Goal: Task Accomplishment & Management: Use online tool/utility

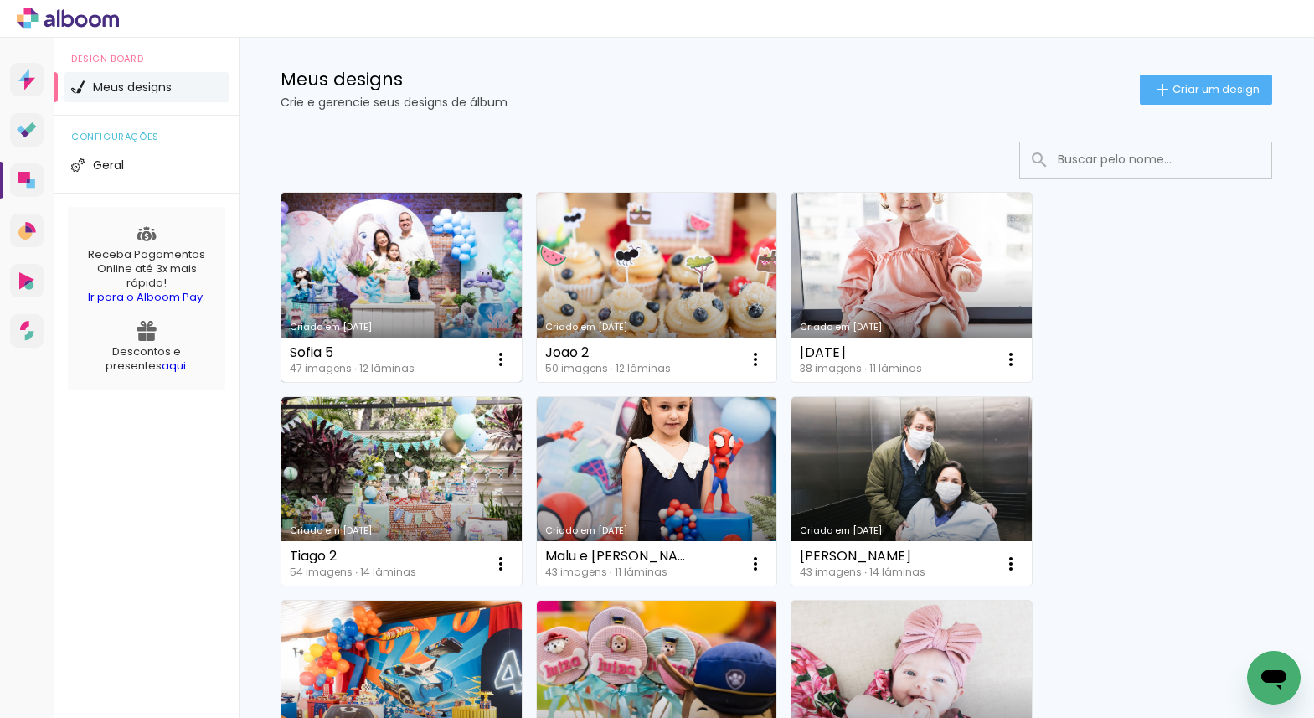
scroll to position [23, 0]
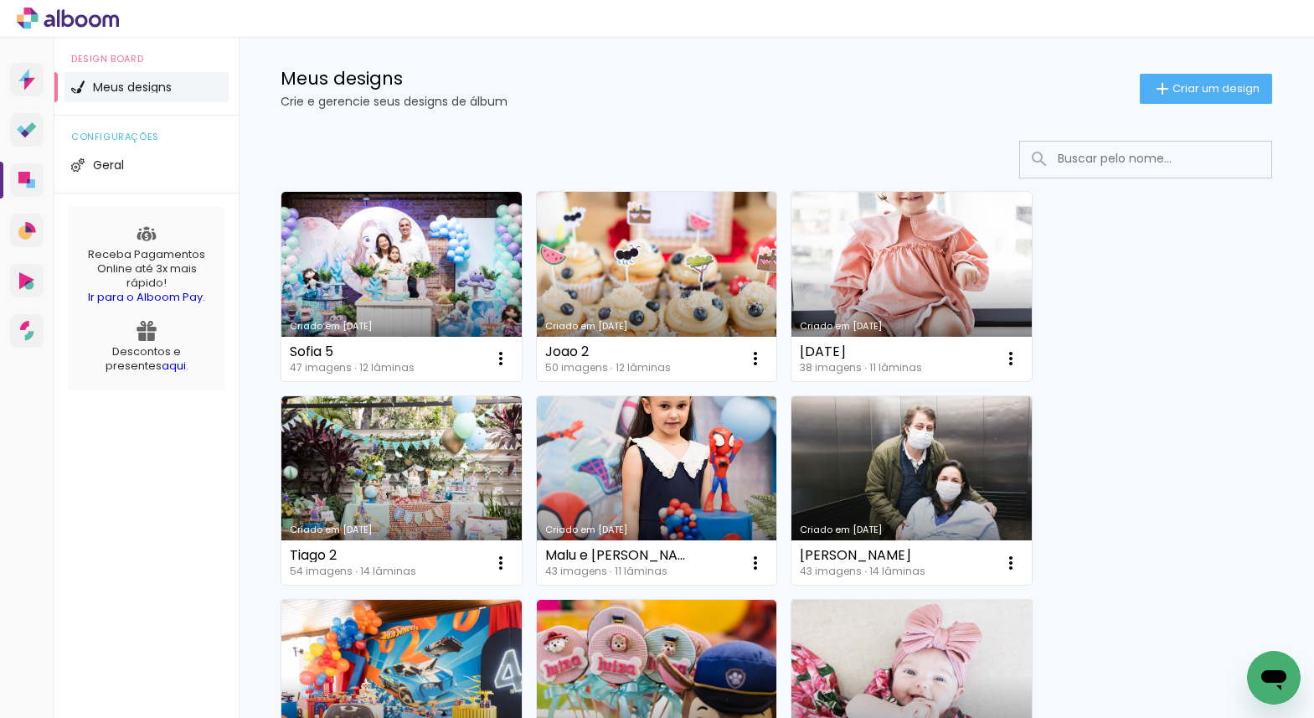
click at [890, 265] on link "Criado em [DATE]" at bounding box center [911, 286] width 240 height 189
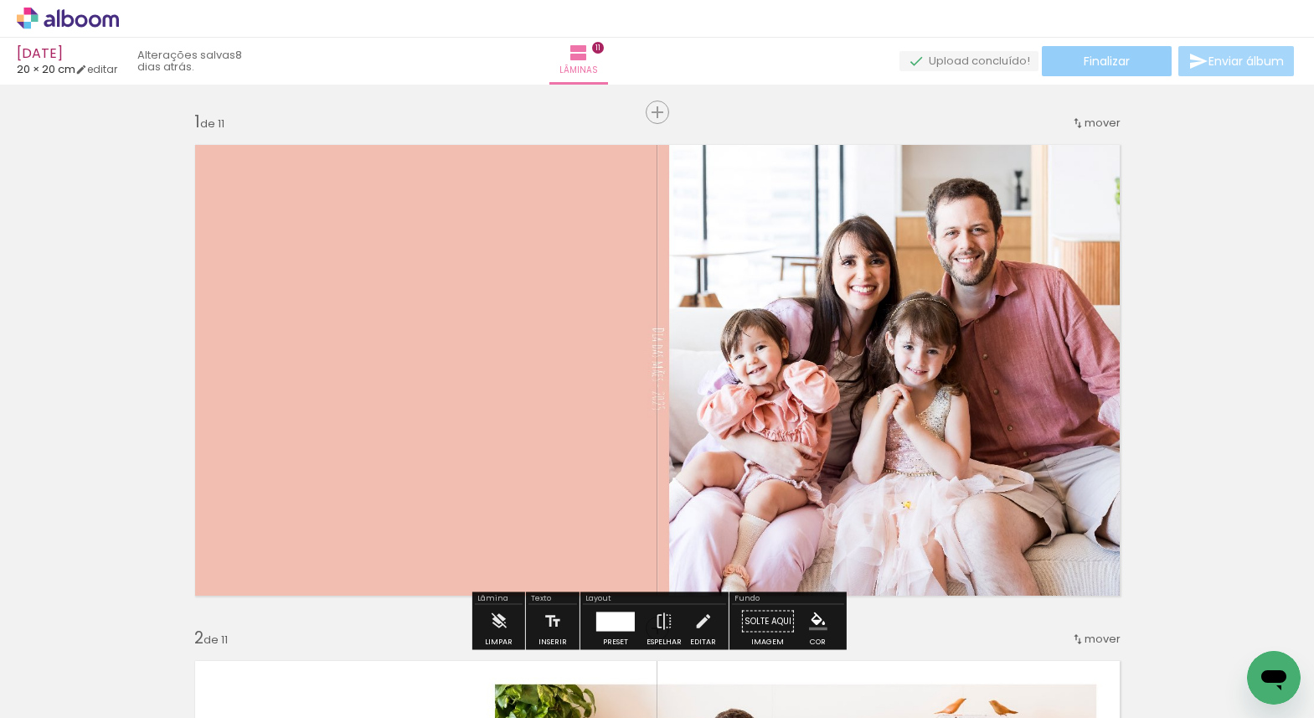
click at [1102, 67] on span "Finalizar" at bounding box center [1107, 61] width 46 height 12
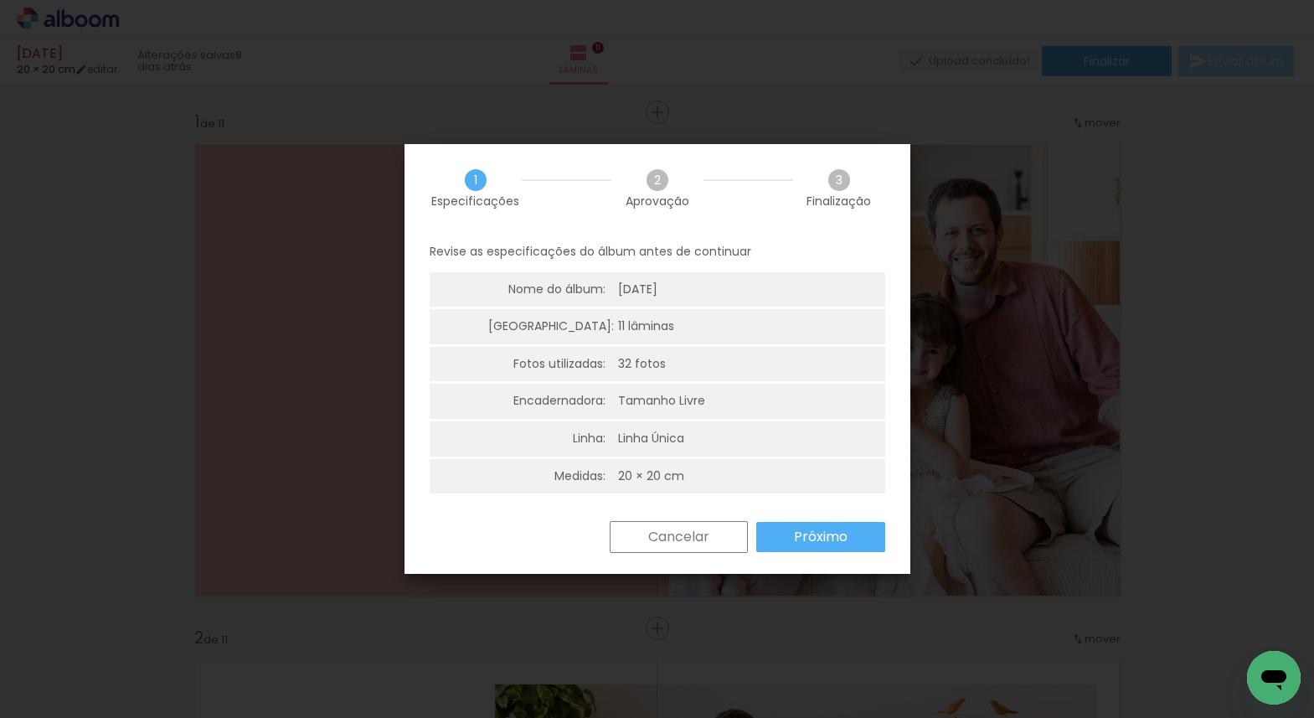
click at [0, 0] on slot "Cancelar" at bounding box center [0, 0] width 0 height 0
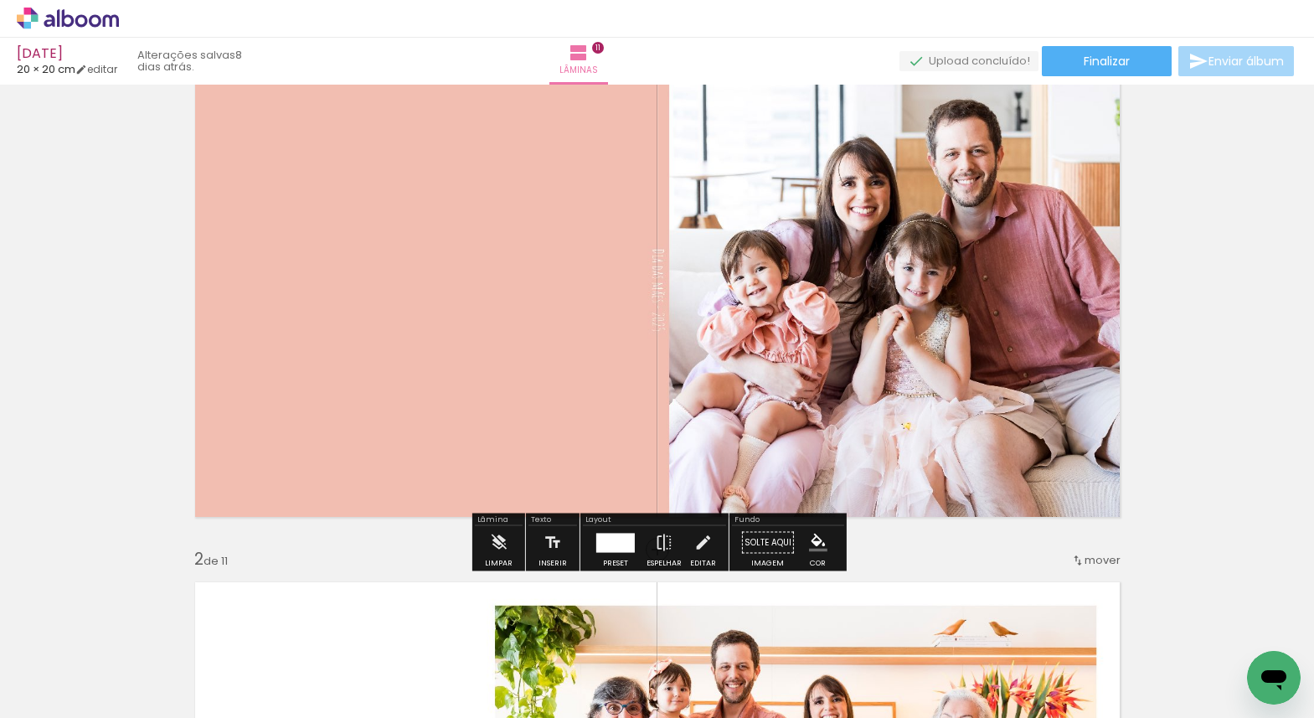
scroll to position [81, 0]
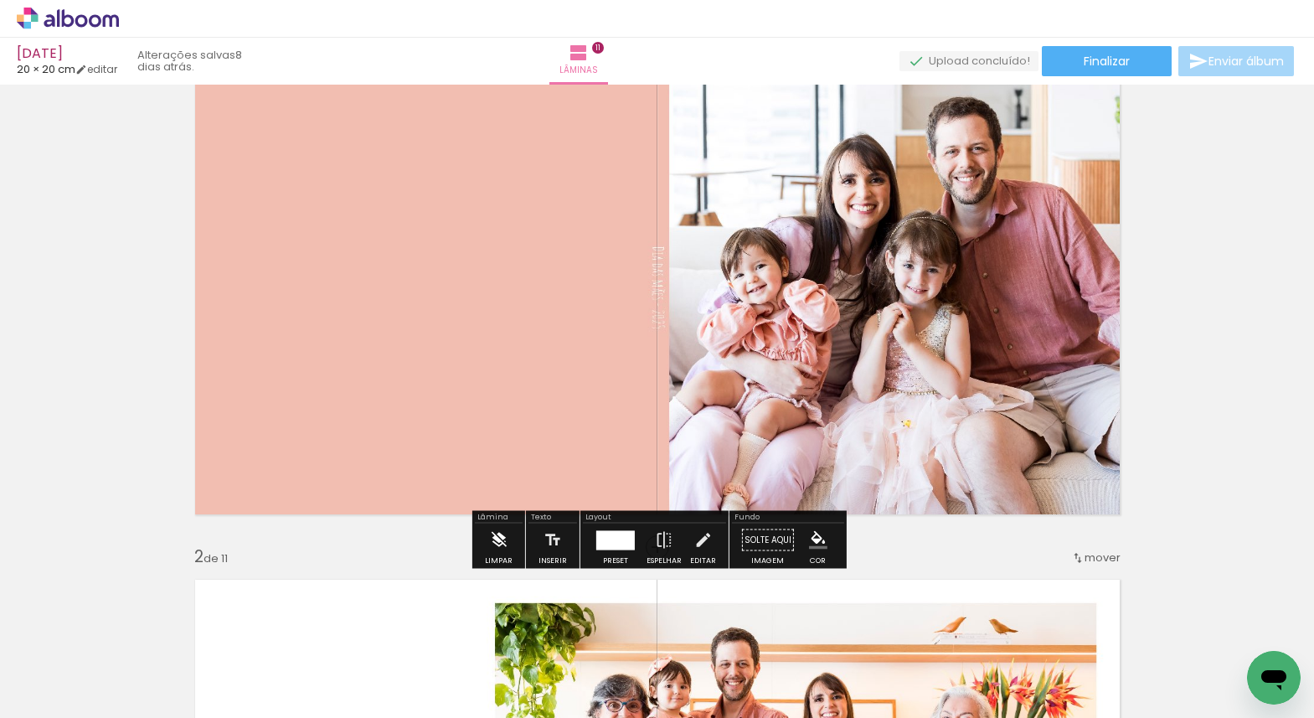
click at [498, 540] on iron-icon at bounding box center [498, 540] width 18 height 34
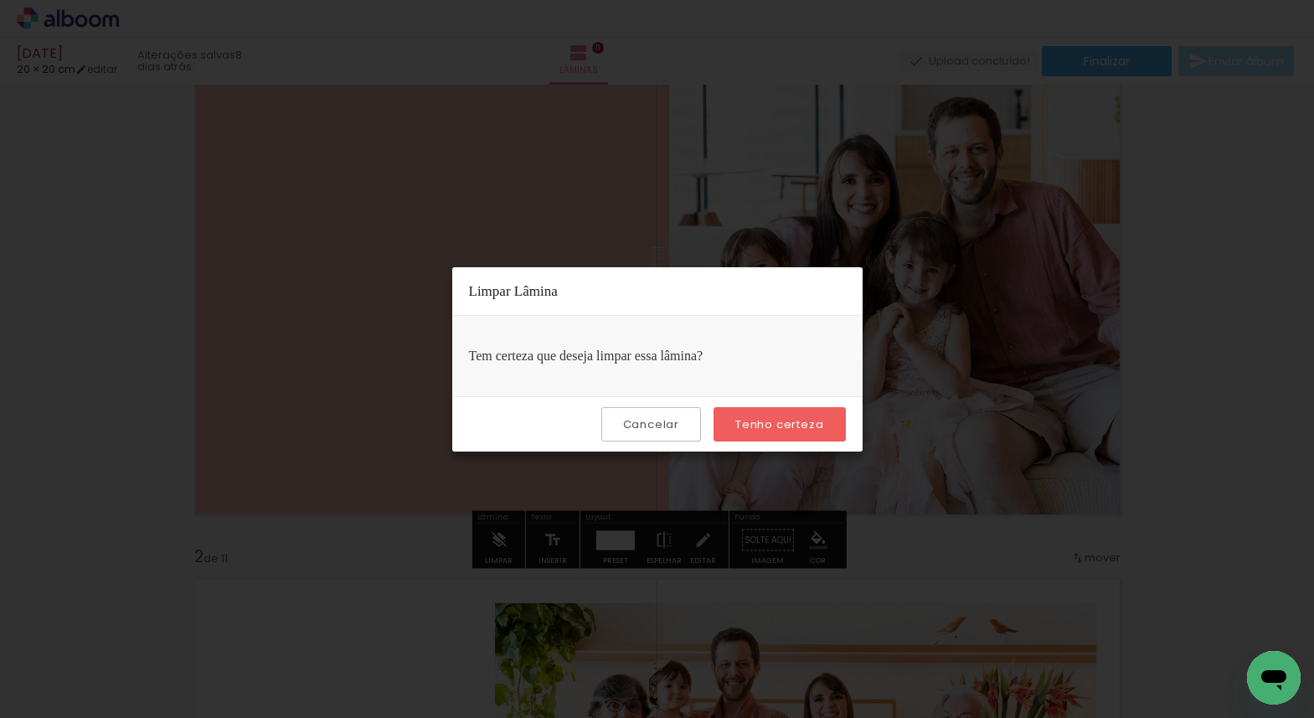
click at [0, 0] on slot "Tenho certeza" at bounding box center [0, 0] width 0 height 0
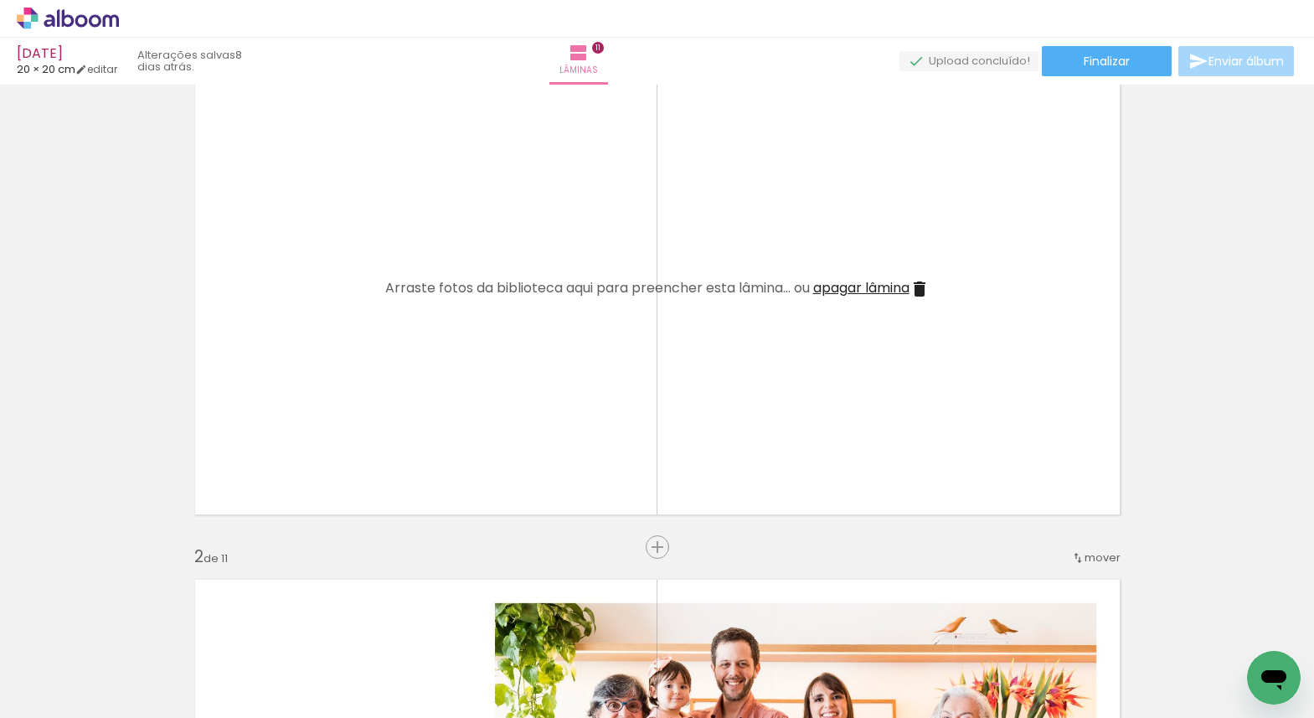
click at [856, 288] on span "apagar lâmina" at bounding box center [861, 287] width 96 height 19
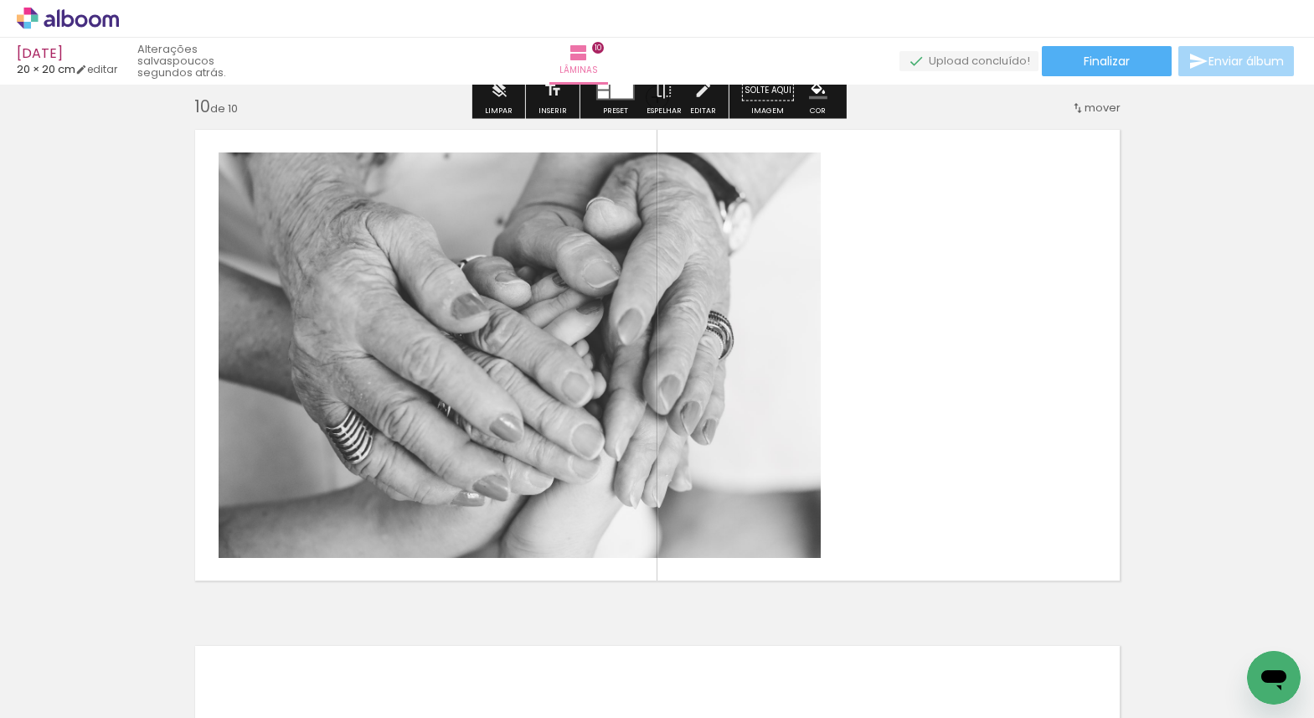
scroll to position [4665, 0]
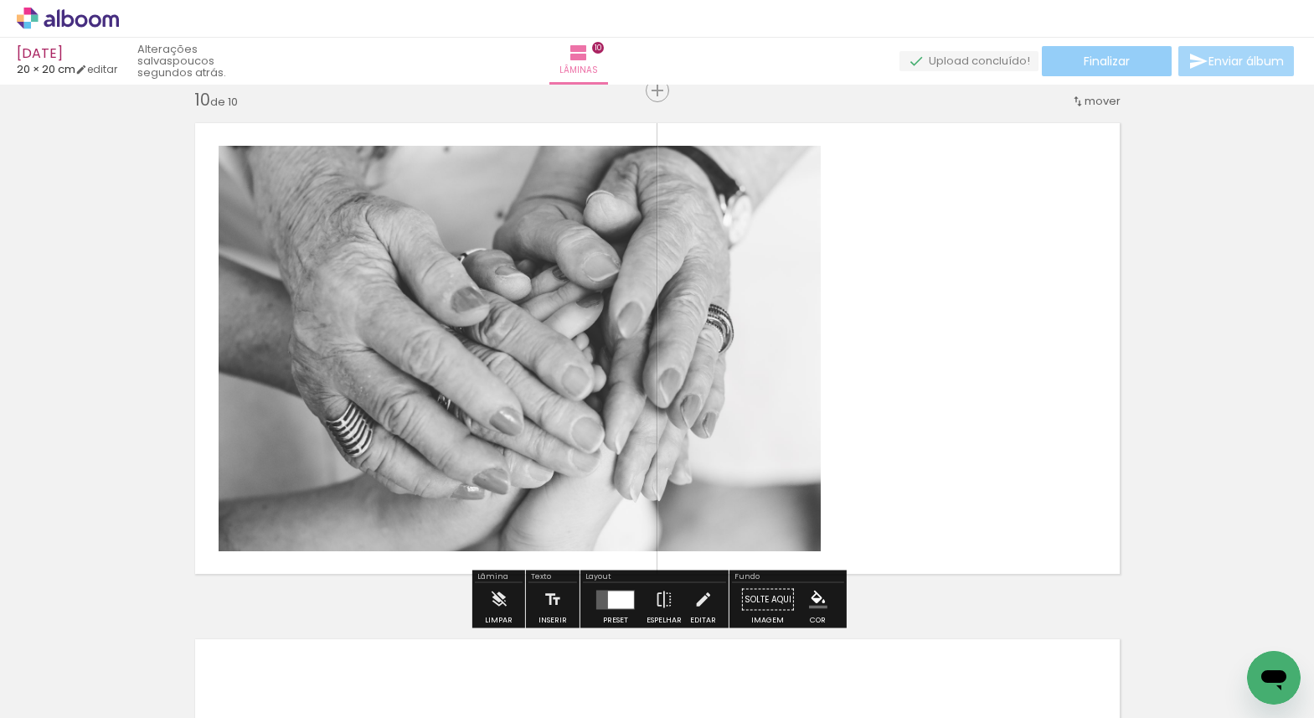
click at [1100, 61] on span "Finalizar" at bounding box center [1107, 61] width 46 height 12
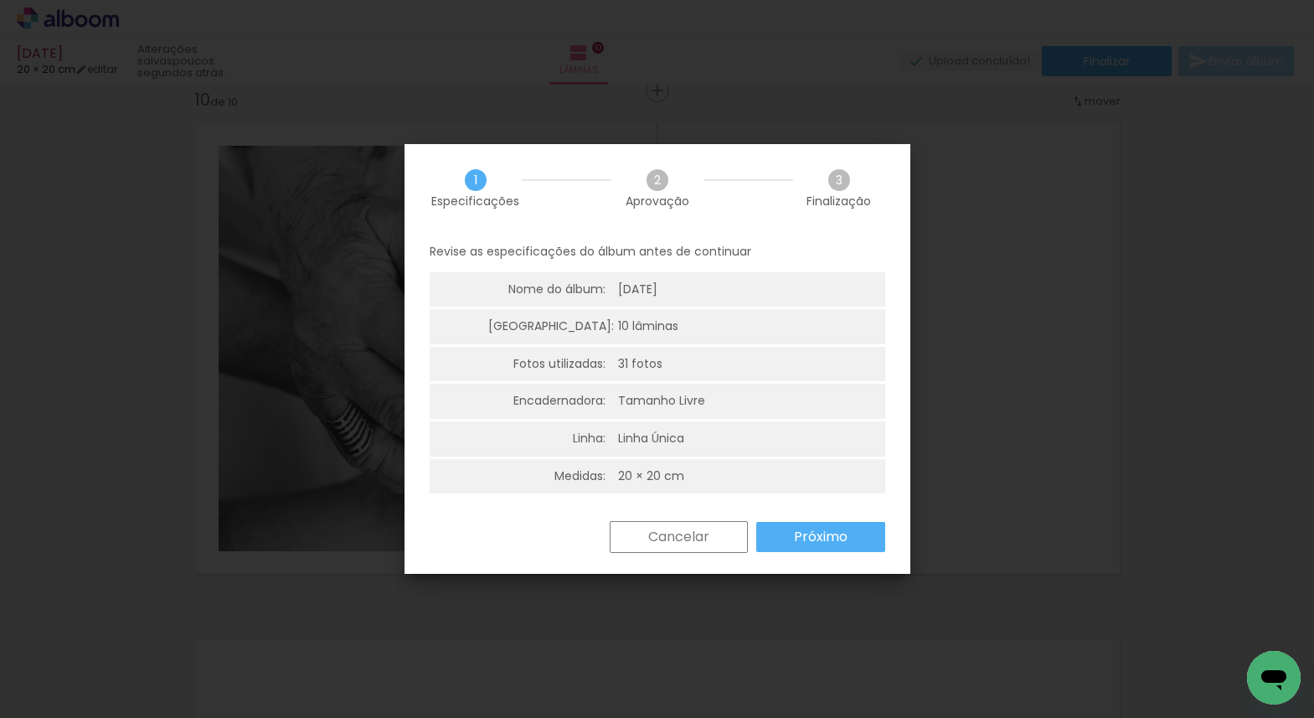
click at [0, 0] on slot "Próximo" at bounding box center [0, 0] width 0 height 0
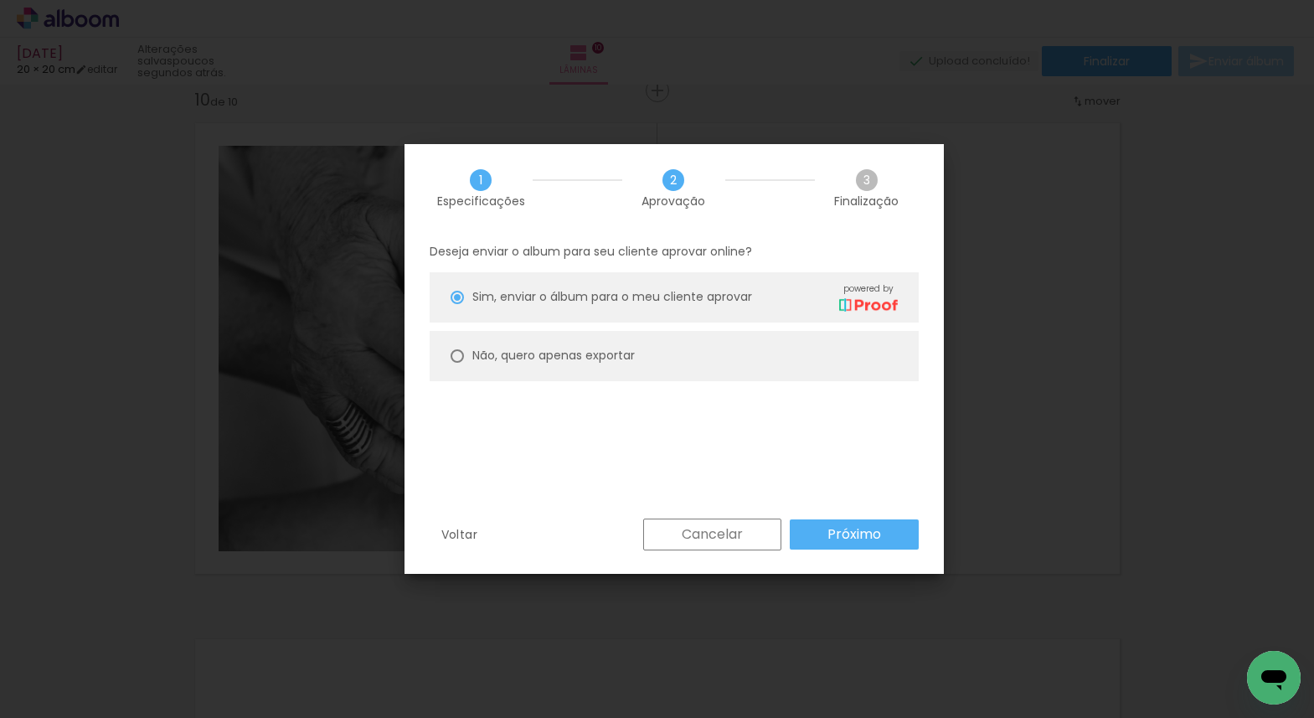
click at [0, 0] on slot "Não, quero apenas exportar" at bounding box center [0, 0] width 0 height 0
type paper-radio-button "on"
click at [0, 0] on slot "Próximo" at bounding box center [0, 0] width 0 height 0
type input "Alta, 300 DPI"
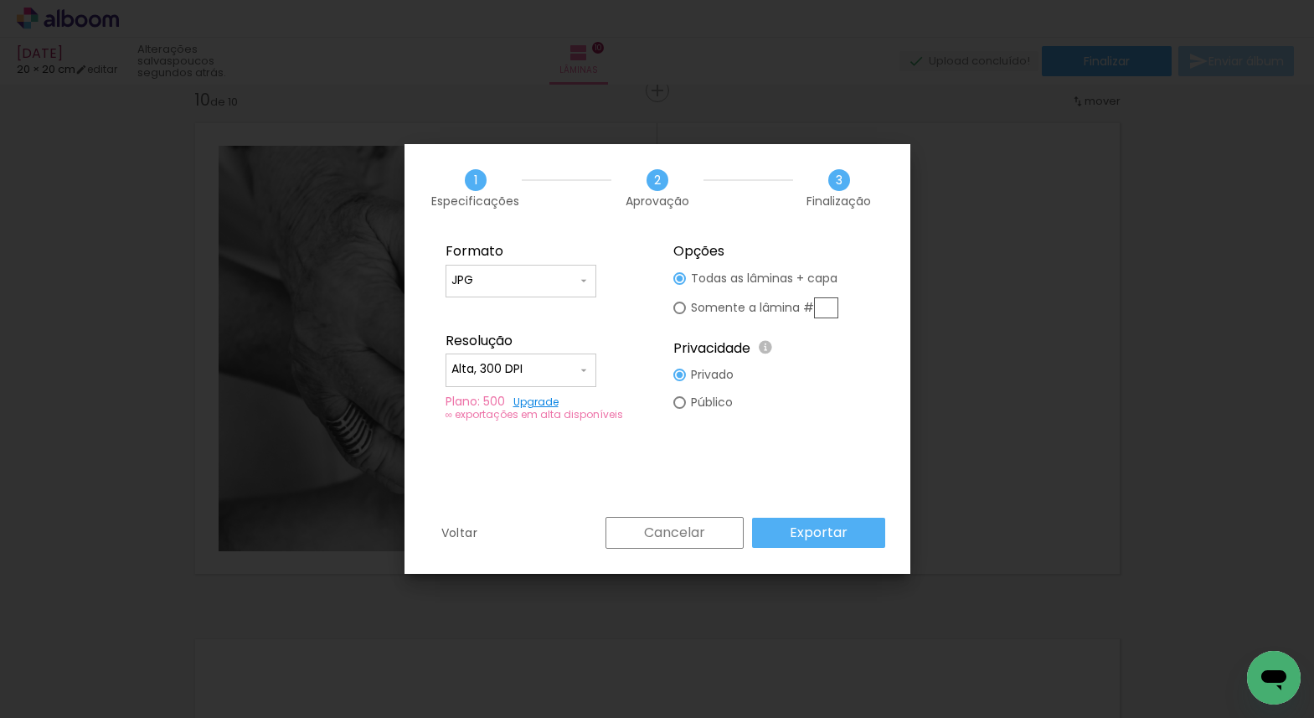
click at [848, 534] on paper-button "Exportar" at bounding box center [818, 533] width 133 height 30
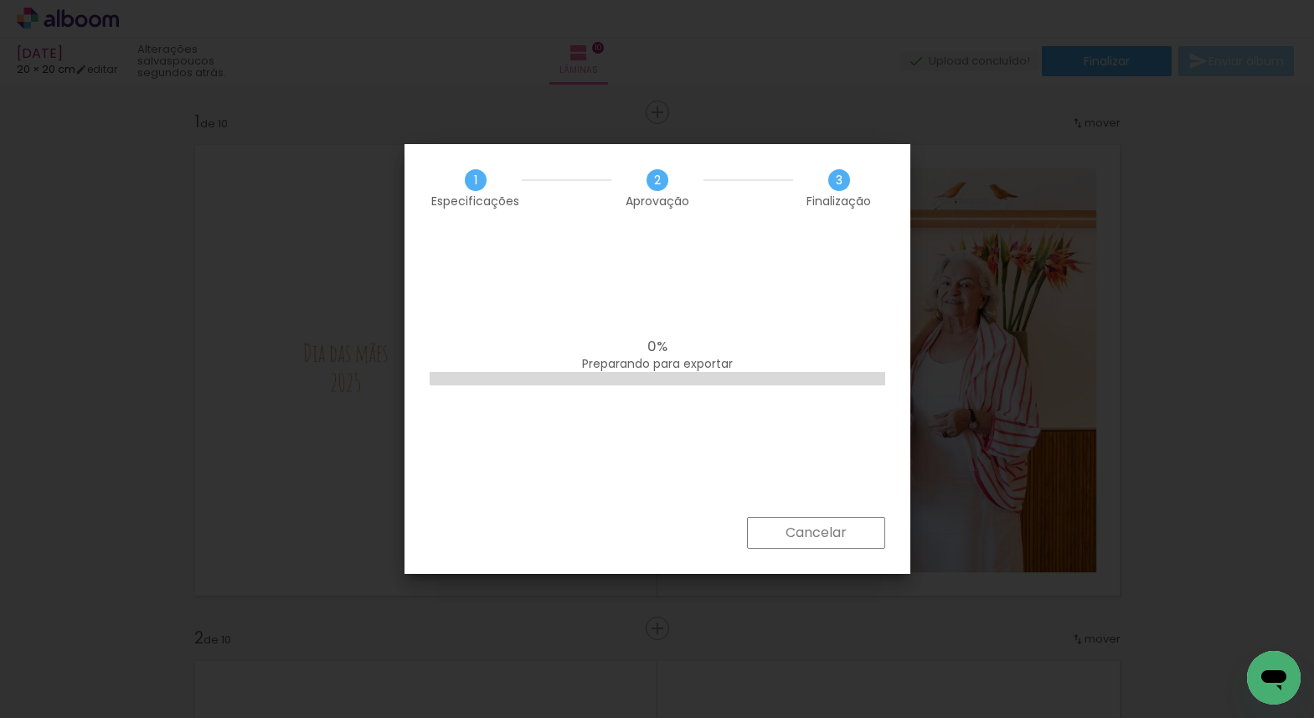
scroll to position [4665, 0]
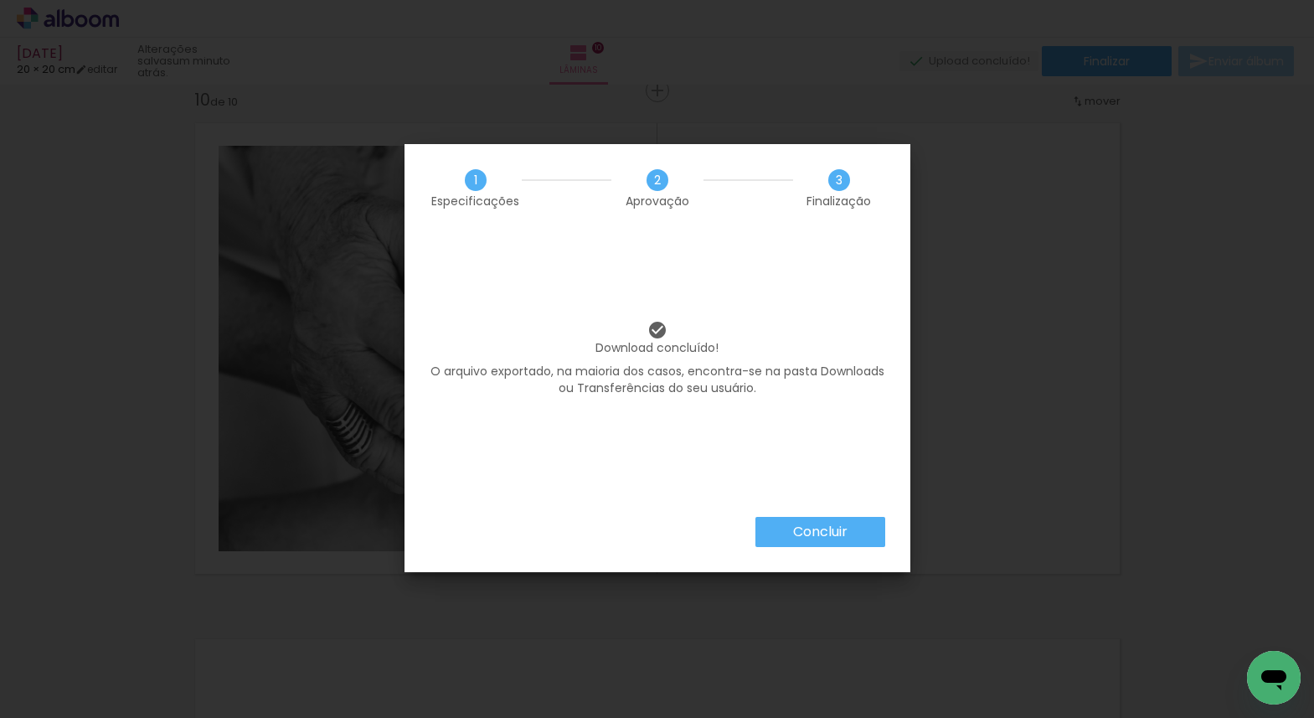
click at [0, 0] on slot "Concluir" at bounding box center [0, 0] width 0 height 0
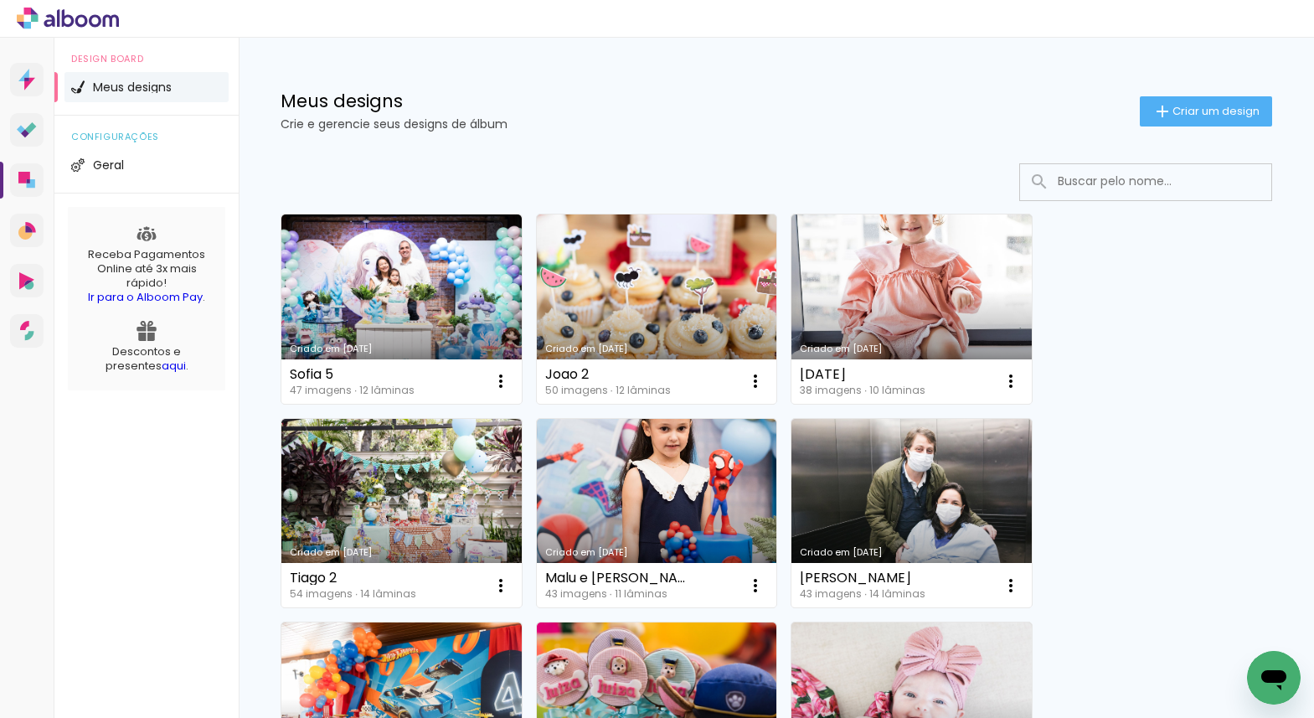
scroll to position [34, 0]
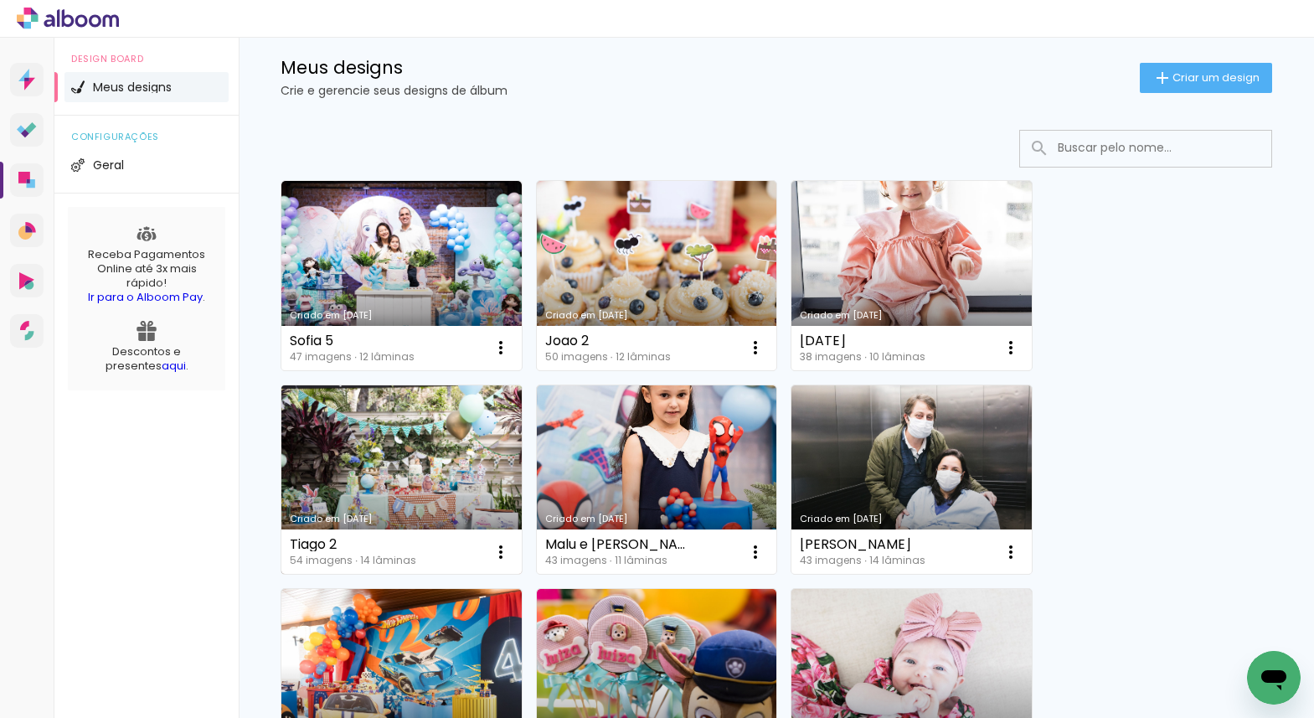
click at [424, 439] on link "Criado em [DATE]" at bounding box center [401, 479] width 240 height 189
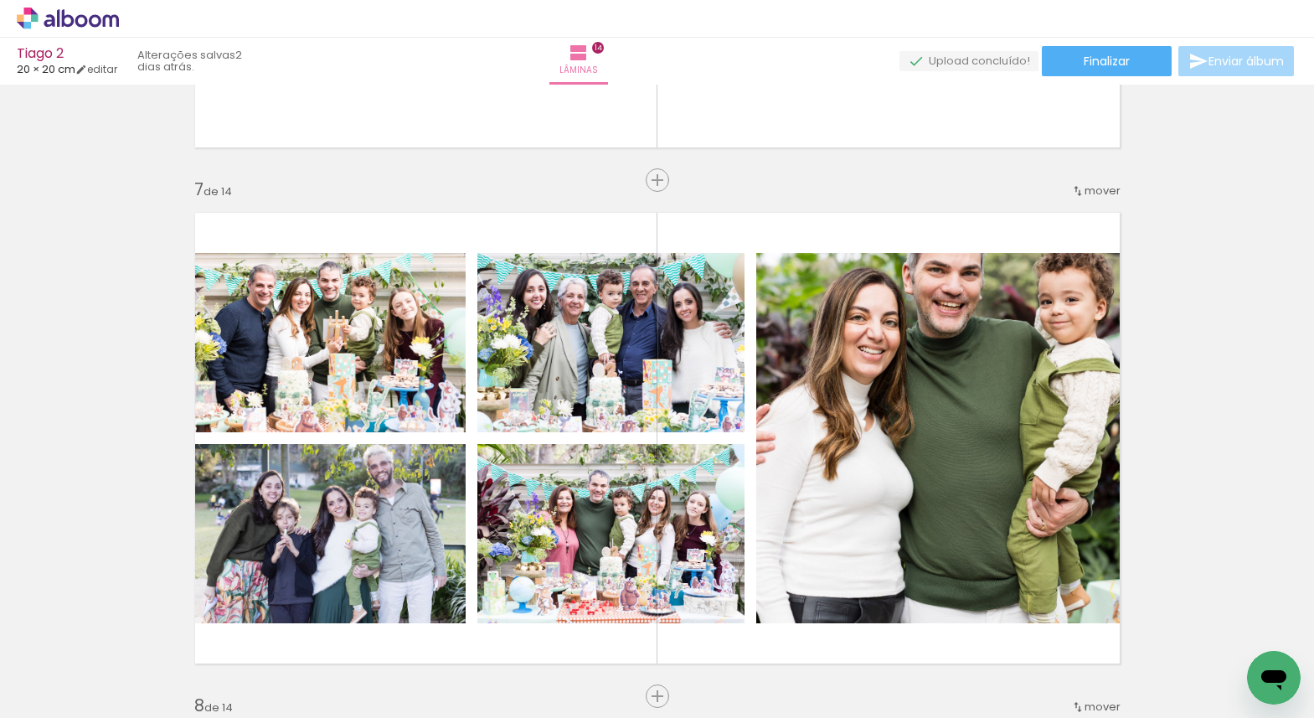
scroll to position [3077, 0]
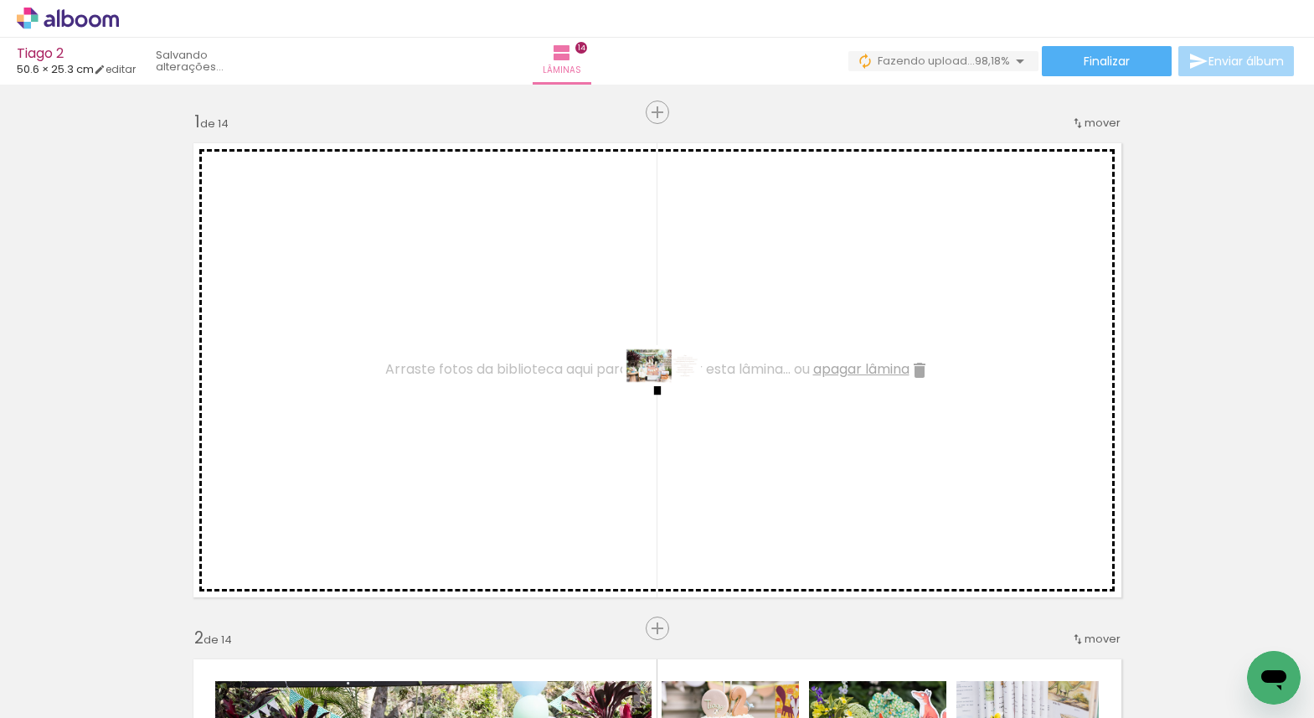
drag, startPoint x: 637, startPoint y: 667, endPoint x: 674, endPoint y: 397, distance: 272.3
click at [674, 397] on quentale-workspace at bounding box center [657, 359] width 1314 height 718
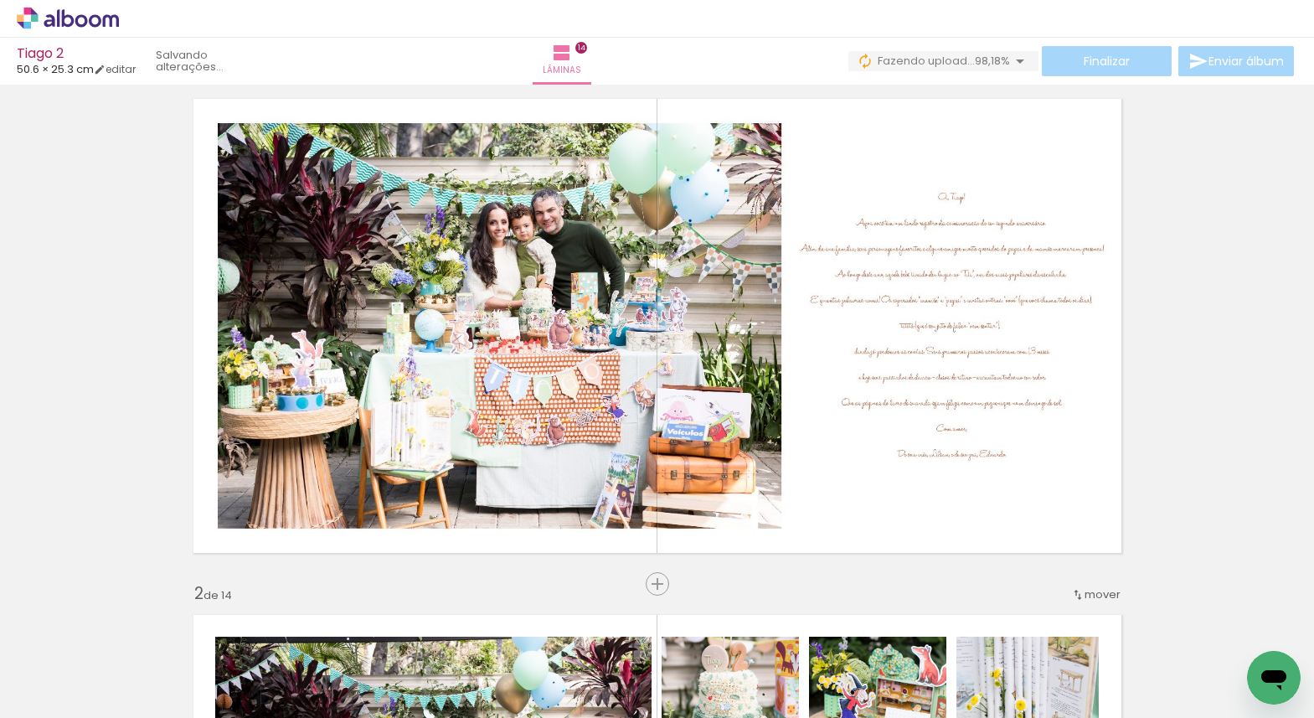
scroll to position [47, 0]
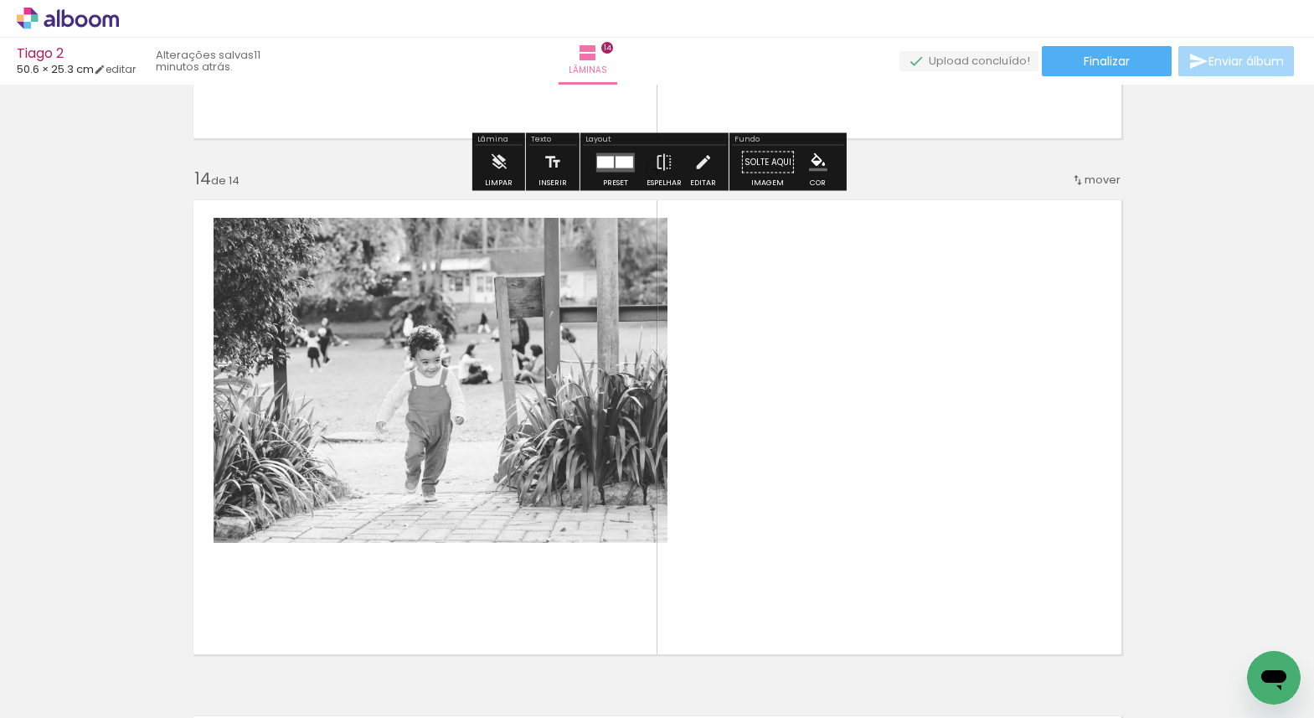
scroll to position [6661, 0]
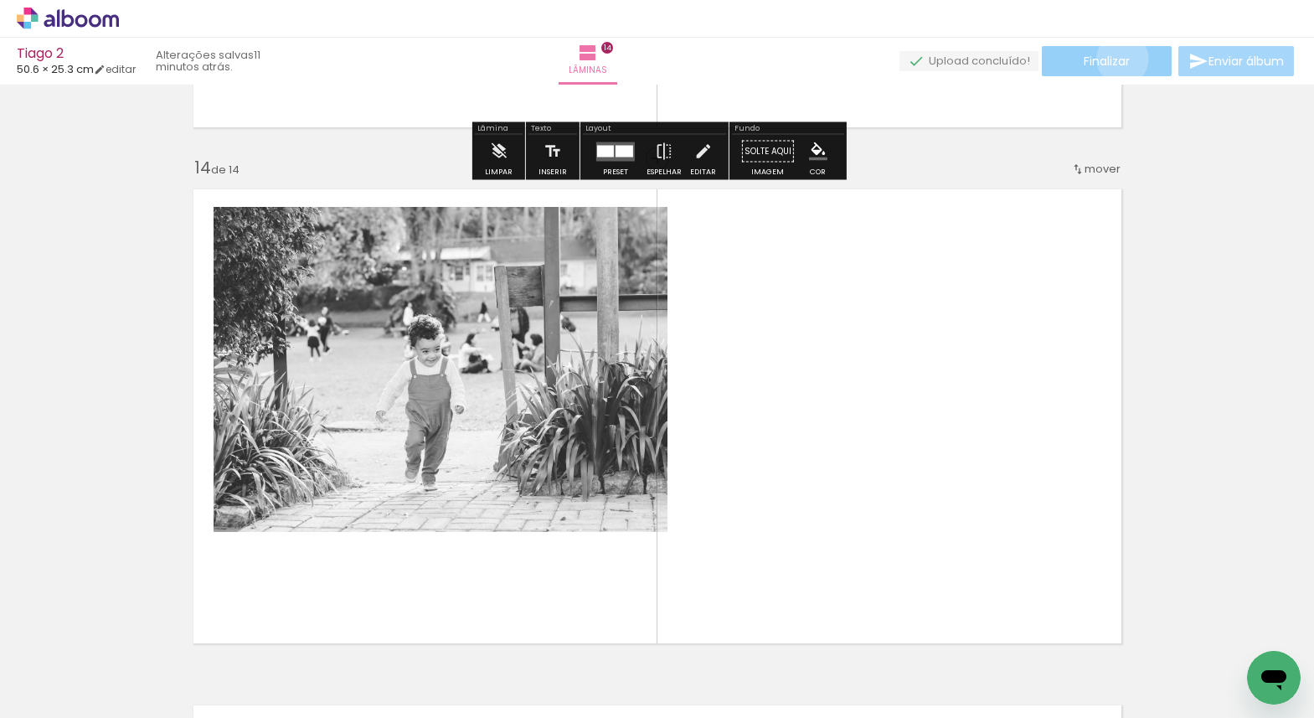
click at [1116, 59] on span "Finalizar" at bounding box center [1107, 61] width 46 height 12
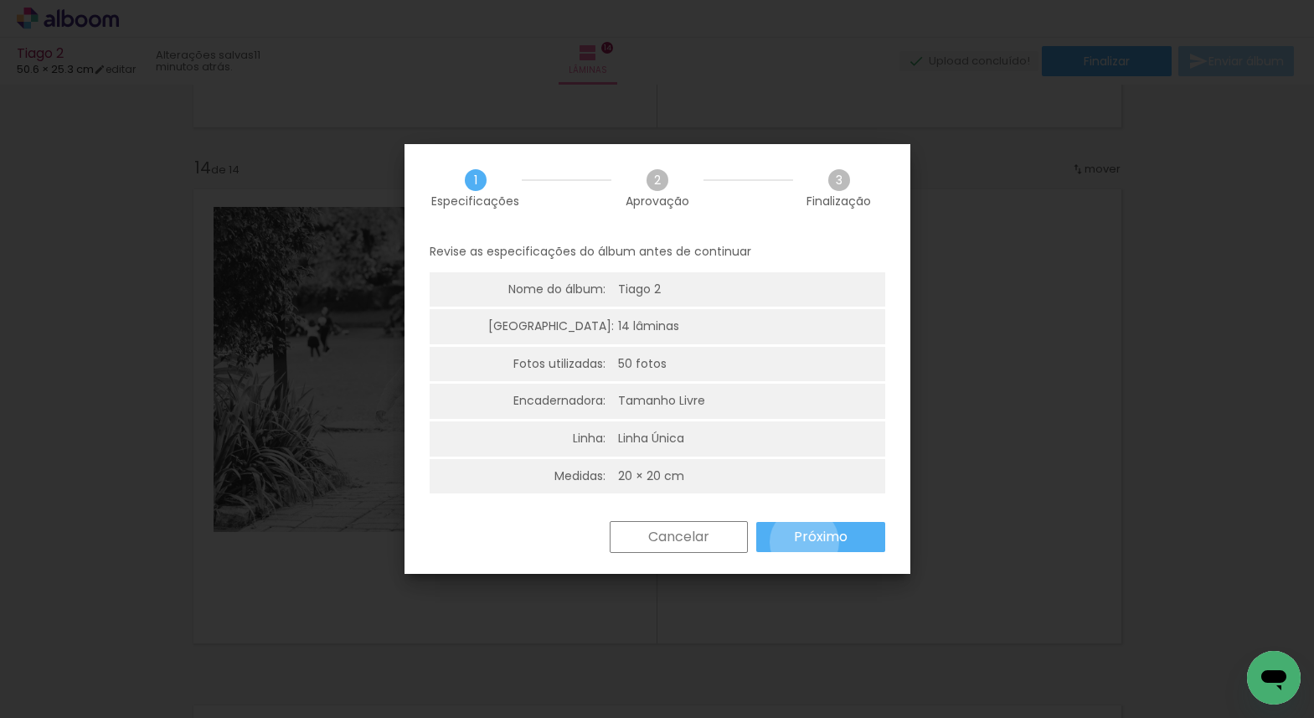
click at [0, 0] on slot "Próximo" at bounding box center [0, 0] width 0 height 0
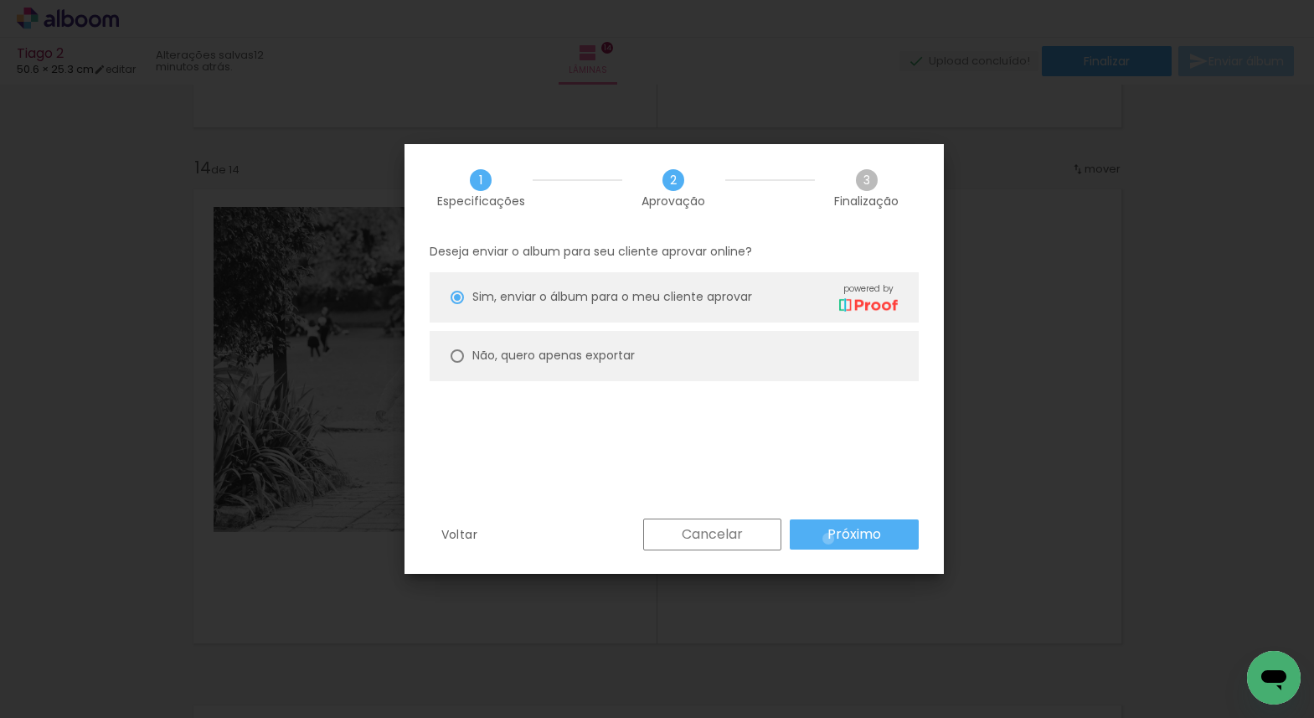
click at [0, 0] on slot "Próximo" at bounding box center [0, 0] width 0 height 0
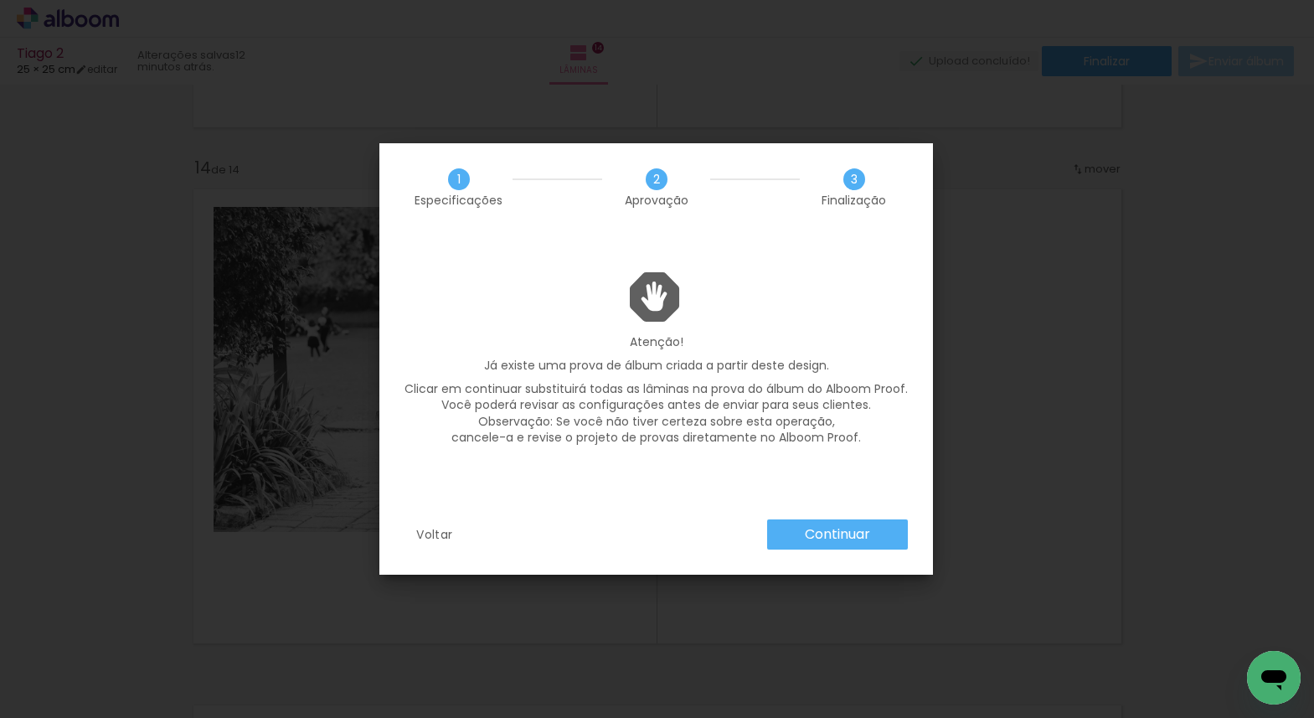
click at [0, 0] on slot "Continuar" at bounding box center [0, 0] width 0 height 0
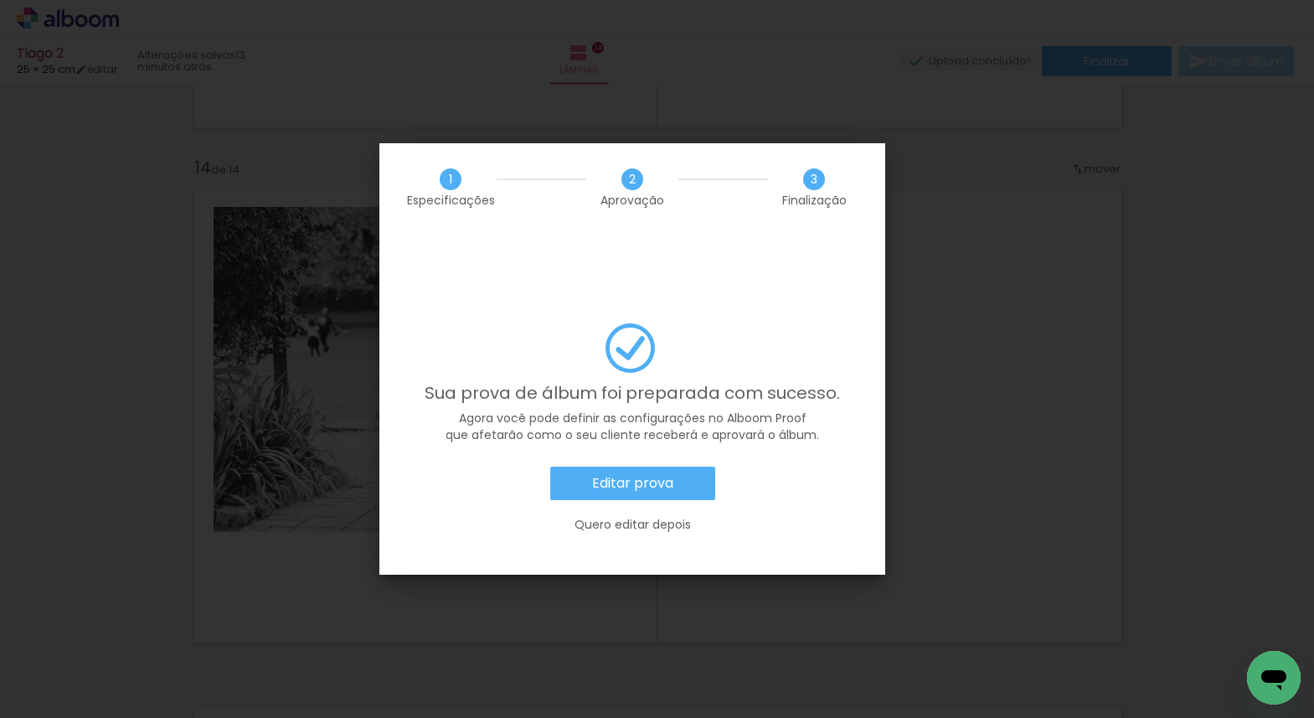
click at [0, 0] on slot "Editar prova" at bounding box center [0, 0] width 0 height 0
